Goal: Transaction & Acquisition: Purchase product/service

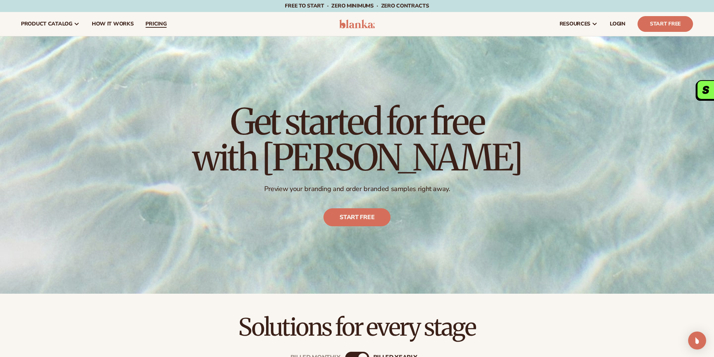
click at [158, 19] on link "pricing" at bounding box center [155, 24] width 33 height 24
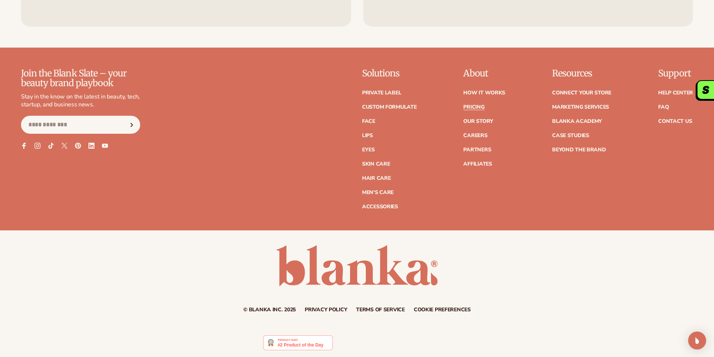
scroll to position [1667, 0]
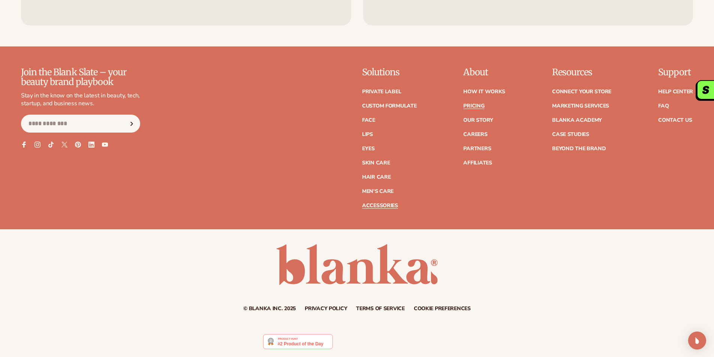
click at [383, 203] on link "Accessories" at bounding box center [380, 205] width 36 height 5
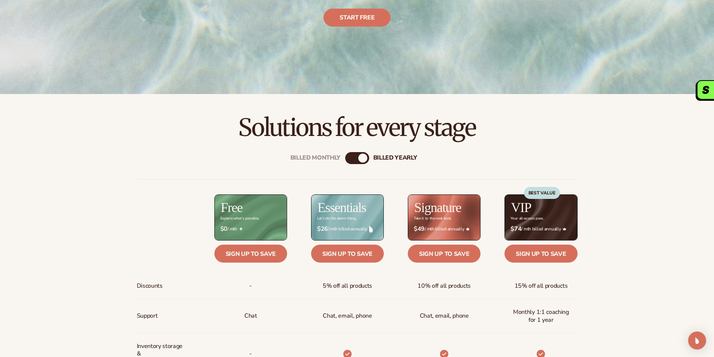
scroll to position [0, 0]
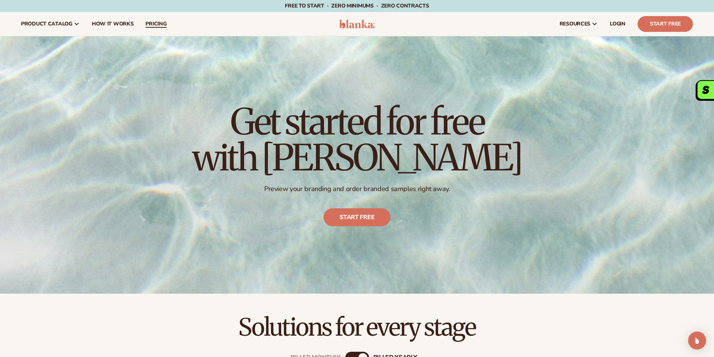
click at [157, 22] on span "pricing" at bounding box center [155, 24] width 21 height 6
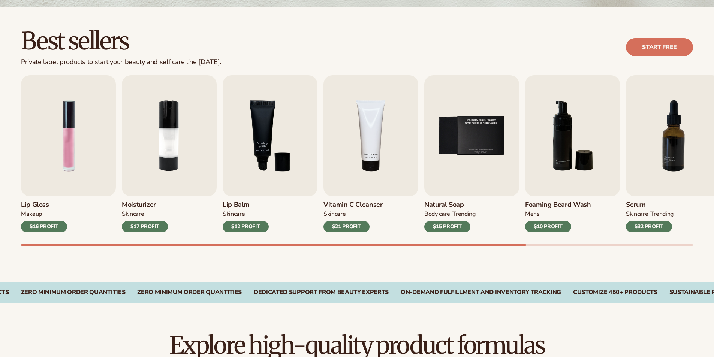
scroll to position [200, 0]
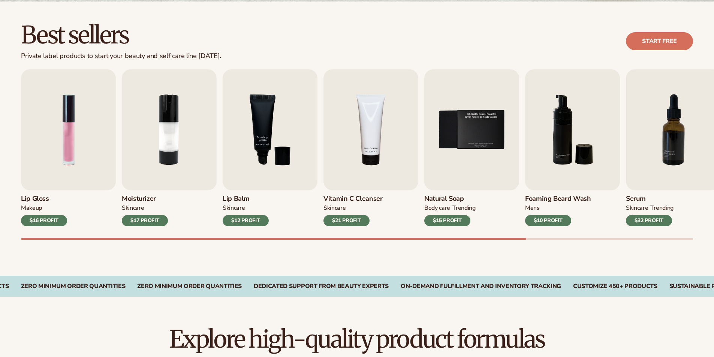
click at [250, 222] on div "$12 PROFIT" at bounding box center [246, 220] width 46 height 11
click at [277, 164] on img "3 / 9" at bounding box center [270, 129] width 95 height 121
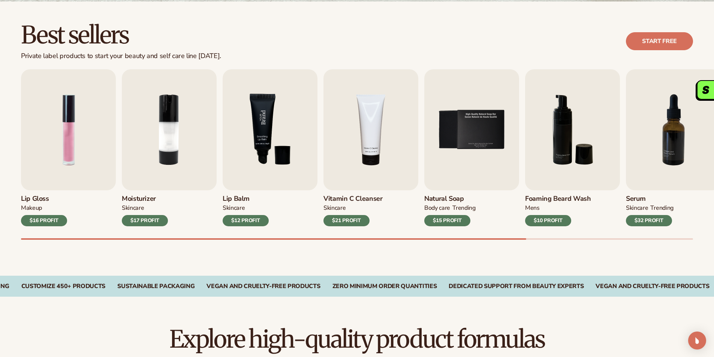
click at [280, 145] on img "3 / 9" at bounding box center [270, 129] width 95 height 121
click at [254, 221] on div "$12 PROFIT" at bounding box center [246, 220] width 46 height 11
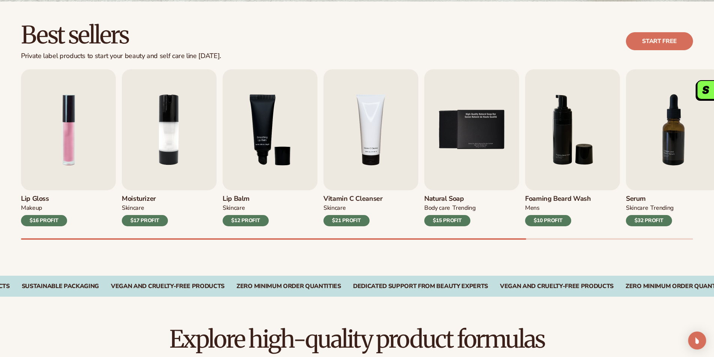
click at [254, 221] on div "$12 PROFIT" at bounding box center [246, 220] width 46 height 11
click at [233, 227] on div "Lip Gloss MAKEUP $16 PROFIT Moisturizer SKINCARE $17 PROFIT SKINCARE mens" at bounding box center [367, 154] width 693 height 171
click at [235, 222] on div "$12 PROFIT" at bounding box center [246, 220] width 46 height 11
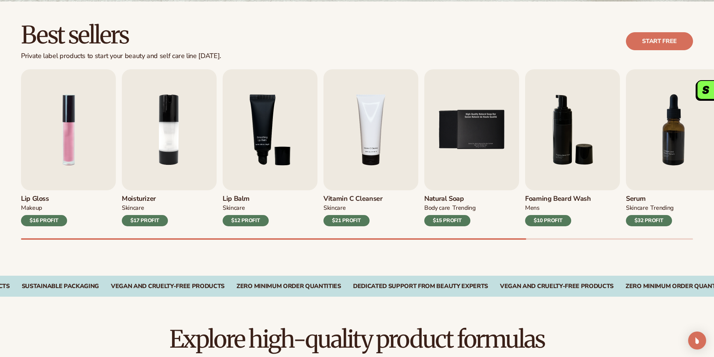
click at [235, 222] on div "$12 PROFIT" at bounding box center [246, 220] width 46 height 11
click at [274, 135] on img "3 / 9" at bounding box center [270, 129] width 95 height 121
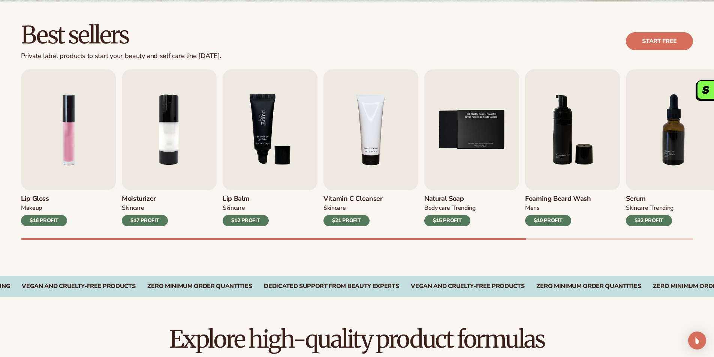
click at [274, 134] on img "3 / 9" at bounding box center [270, 129] width 95 height 121
click at [274, 133] on img "3 / 9" at bounding box center [270, 129] width 95 height 121
click at [655, 45] on link "Start free" at bounding box center [659, 41] width 67 height 18
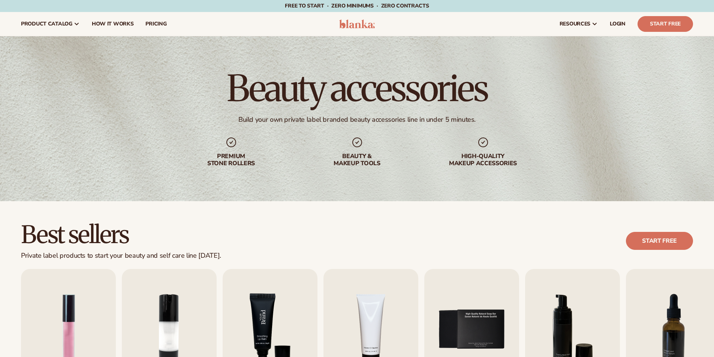
click at [264, 269] on img "3 / 9" at bounding box center [270, 329] width 95 height 121
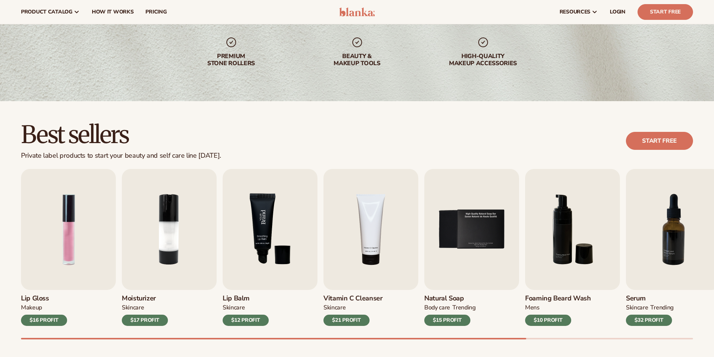
scroll to position [100, 0]
click at [266, 234] on img "3 / 9" at bounding box center [270, 229] width 95 height 121
click at [266, 233] on img "3 / 9" at bounding box center [270, 229] width 95 height 121
click at [266, 231] on img "3 / 9" at bounding box center [270, 229] width 95 height 121
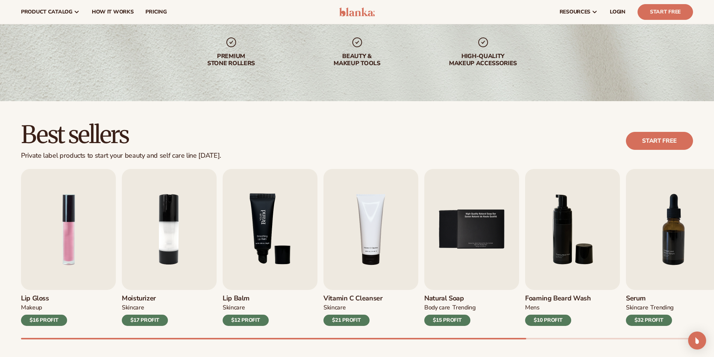
click at [266, 230] on img "3 / 9" at bounding box center [270, 229] width 95 height 121
click at [266, 228] on img "3 / 9" at bounding box center [270, 229] width 95 height 121
click at [266, 226] on img "3 / 9" at bounding box center [270, 229] width 95 height 121
click at [266, 225] on img "3 / 9" at bounding box center [270, 229] width 95 height 121
click at [266, 224] on img "3 / 9" at bounding box center [270, 229] width 95 height 121
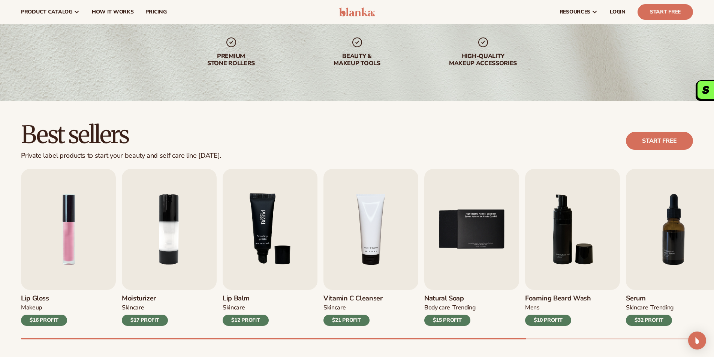
click at [266, 224] on img "3 / 9" at bounding box center [270, 229] width 95 height 121
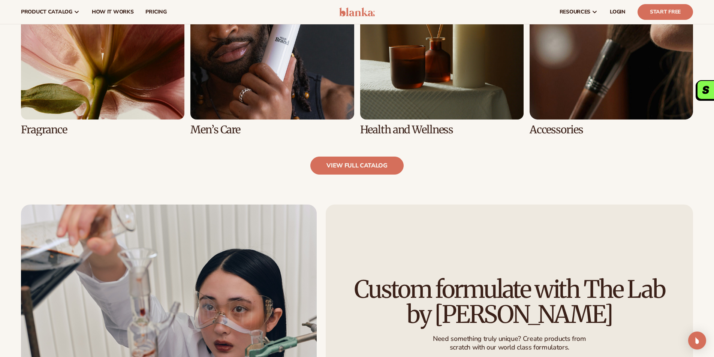
scroll to position [400, 0]
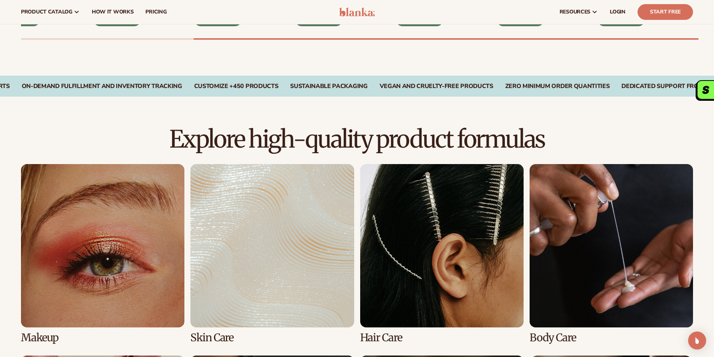
click at [292, 241] on link "2 / 8" at bounding box center [271, 254] width 163 height 180
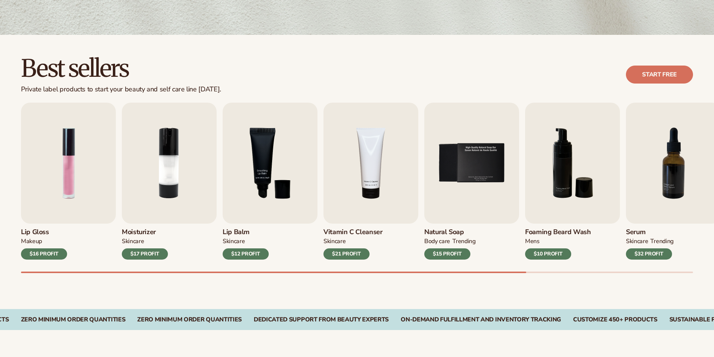
scroll to position [200, 0]
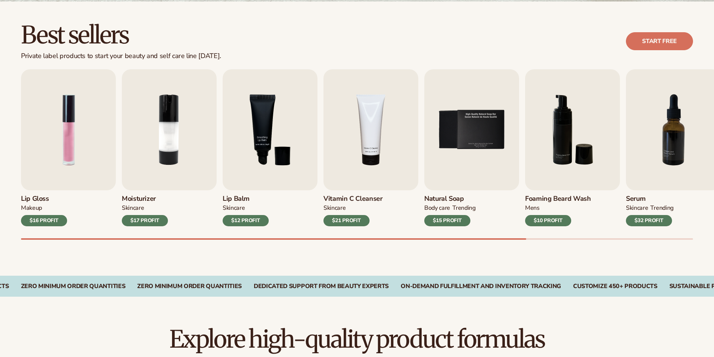
click at [355, 224] on div "$21 PROFIT" at bounding box center [346, 220] width 46 height 11
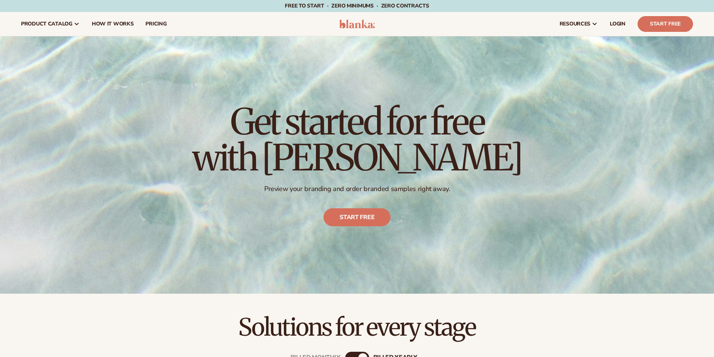
click at [597, 23] on icon at bounding box center [595, 24] width 6 height 6
click at [570, 21] on span "resources" at bounding box center [575, 24] width 31 height 6
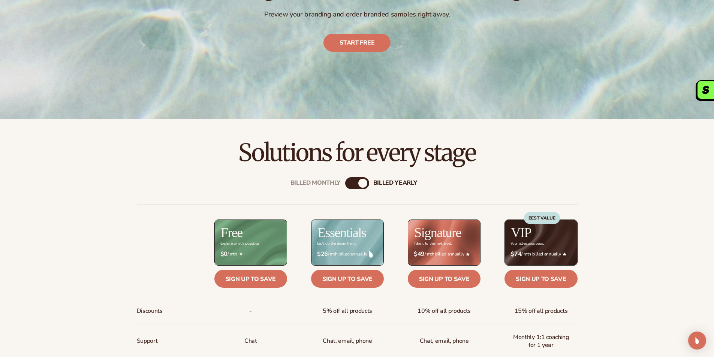
scroll to position [200, 0]
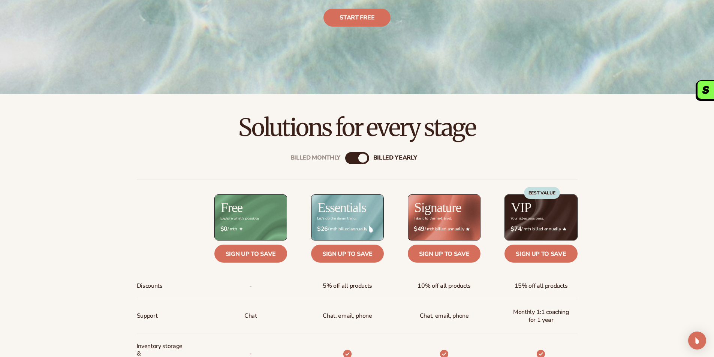
click at [329, 158] on div "Billed Monthly" at bounding box center [315, 157] width 50 height 7
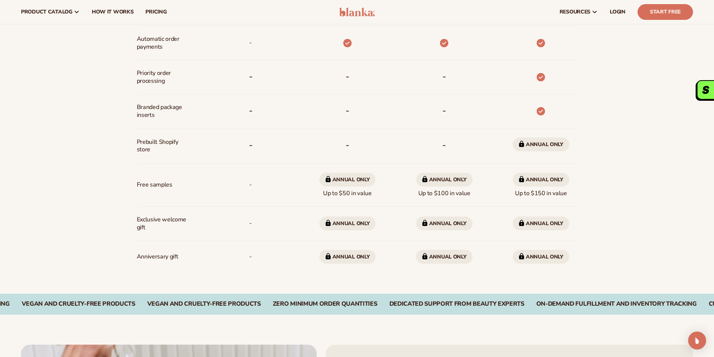
scroll to position [500, 0]
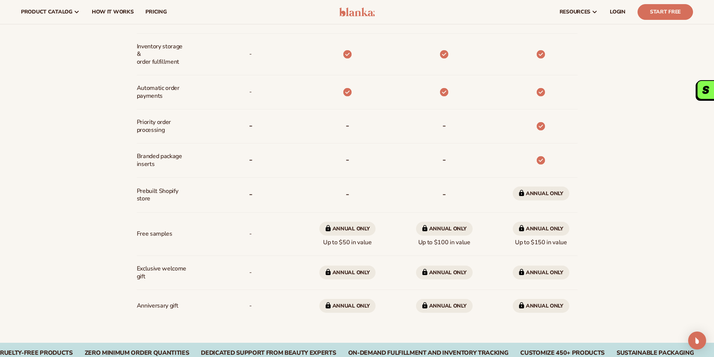
click at [160, 236] on span "Free samples" at bounding box center [155, 234] width 36 height 14
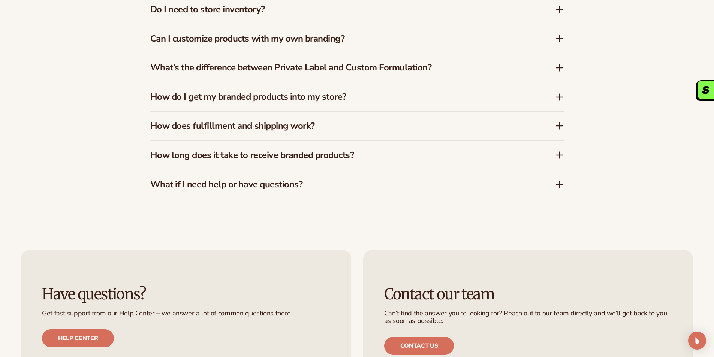
scroll to position [1599, 0]
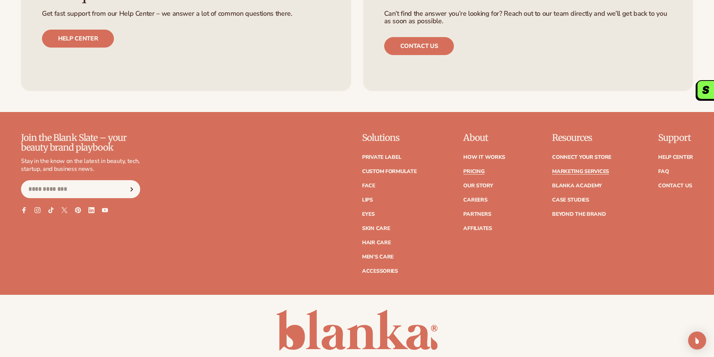
click at [584, 171] on link "Marketing services" at bounding box center [580, 171] width 57 height 5
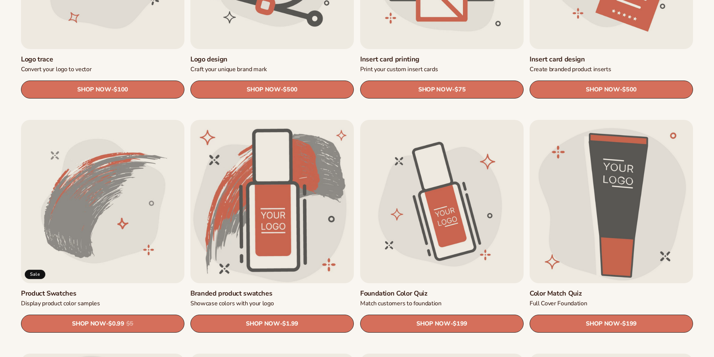
scroll to position [400, 0]
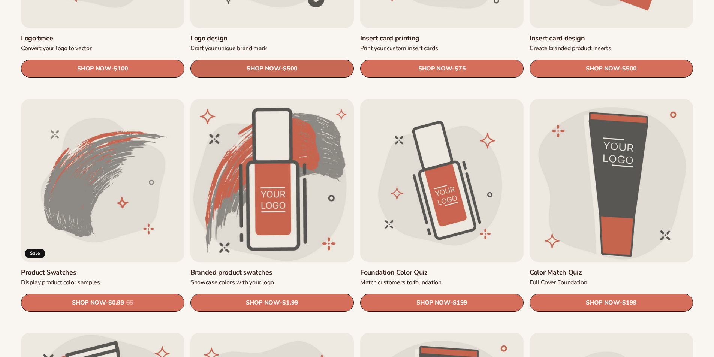
click at [317, 73] on link "SHOP NOW - Regular price $500 Sale price $500 Regular price Unit price / per" at bounding box center [271, 69] width 163 height 18
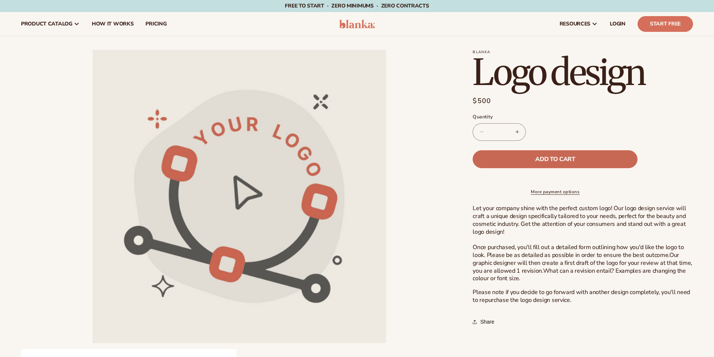
click at [565, 161] on span "Add to cart" at bounding box center [555, 159] width 40 height 6
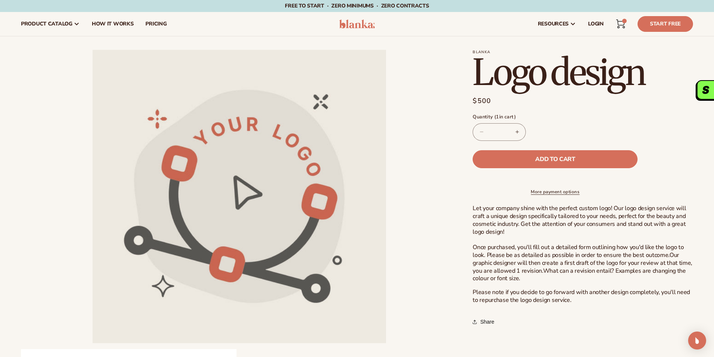
click at [624, 22] on div "1 1 item" at bounding box center [624, 21] width 4 height 4
